Goal: Transaction & Acquisition: Purchase product/service

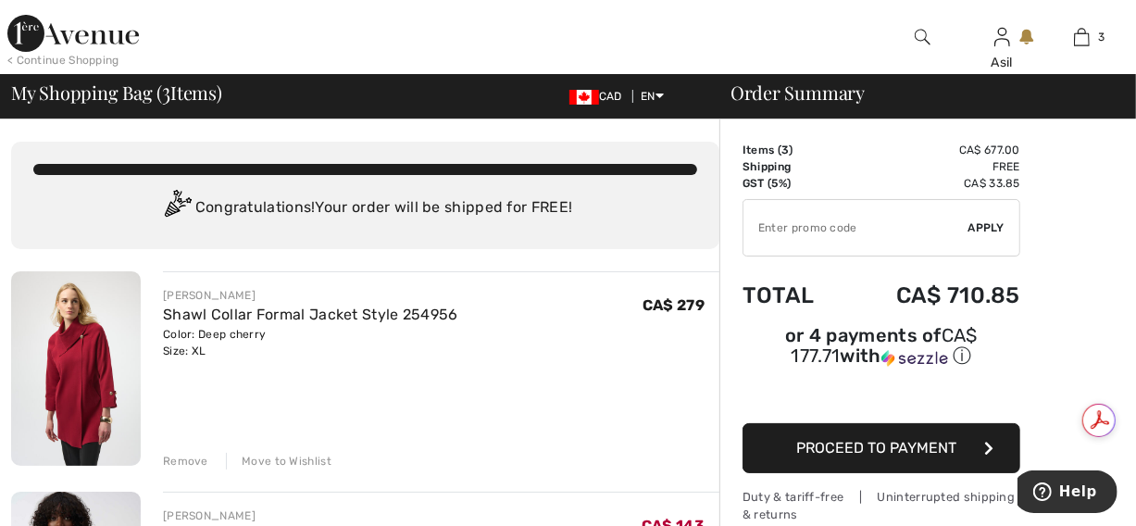
click at [785, 185] on td "GST (5%)" at bounding box center [793, 183] width 102 height 17
click at [809, 229] on input "TEXT" at bounding box center [855, 228] width 225 height 56
type input "SALEAVENUE"
click at [996, 228] on span "Apply" at bounding box center [986, 227] width 37 height 17
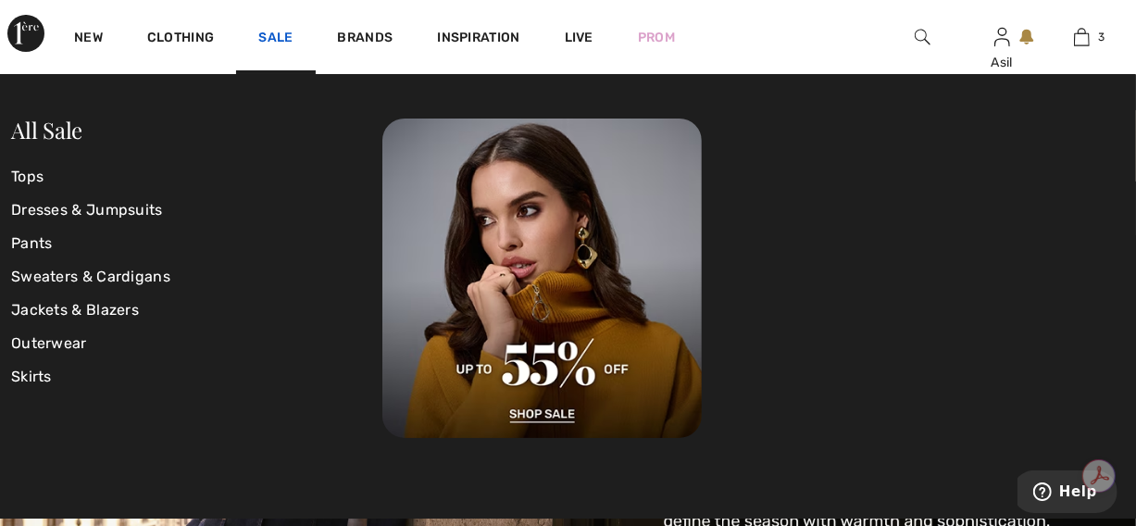
click at [287, 31] on link "Sale" at bounding box center [275, 39] width 34 height 19
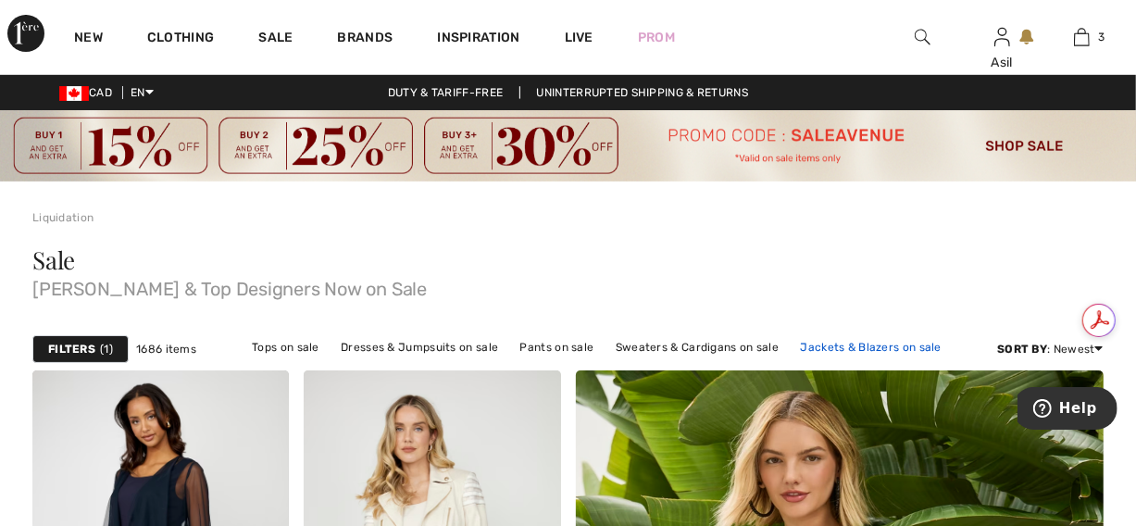
click at [825, 354] on link "Jackets & Blazers on sale" at bounding box center [871, 347] width 160 height 24
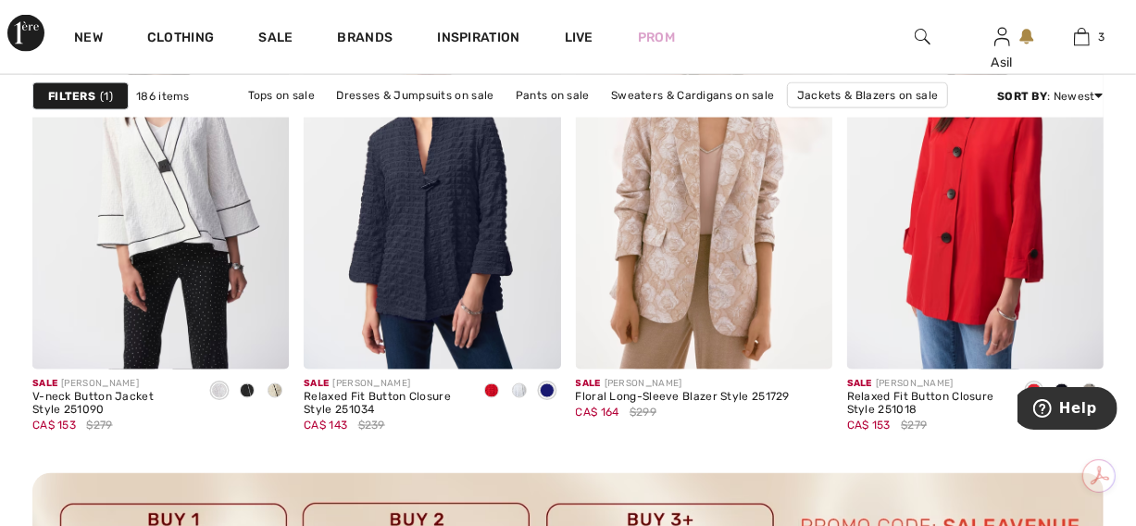
scroll to position [5747, 0]
